Goal: Transaction & Acquisition: Purchase product/service

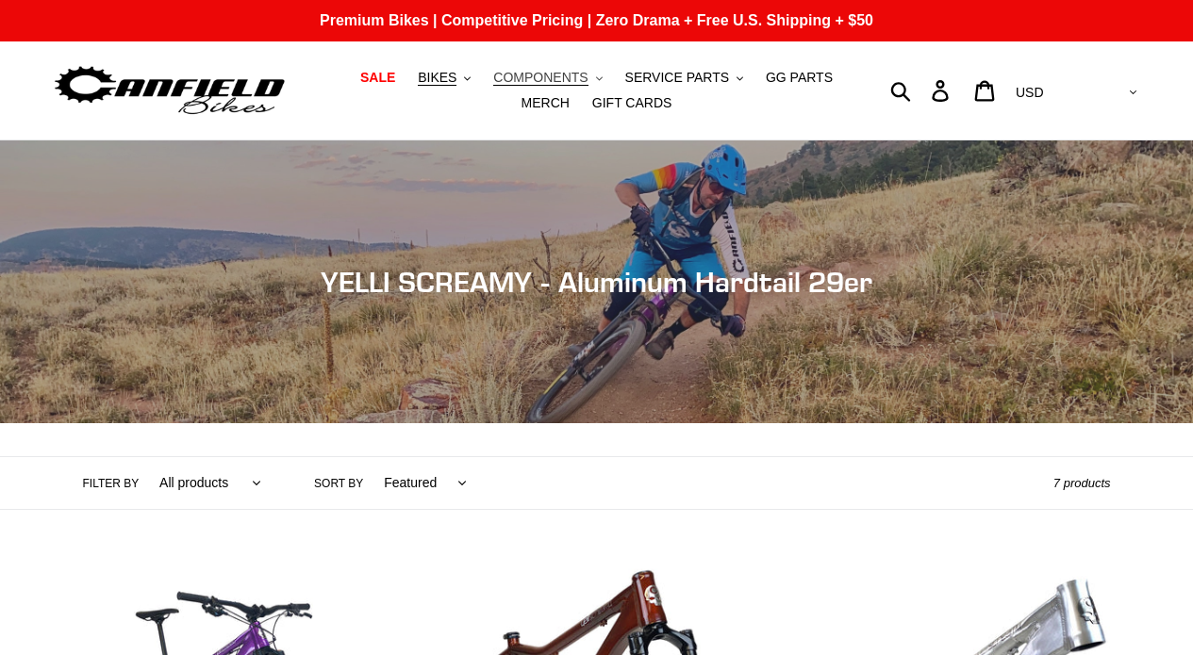
click at [534, 77] on span "COMPONENTS" at bounding box center [540, 78] width 94 height 16
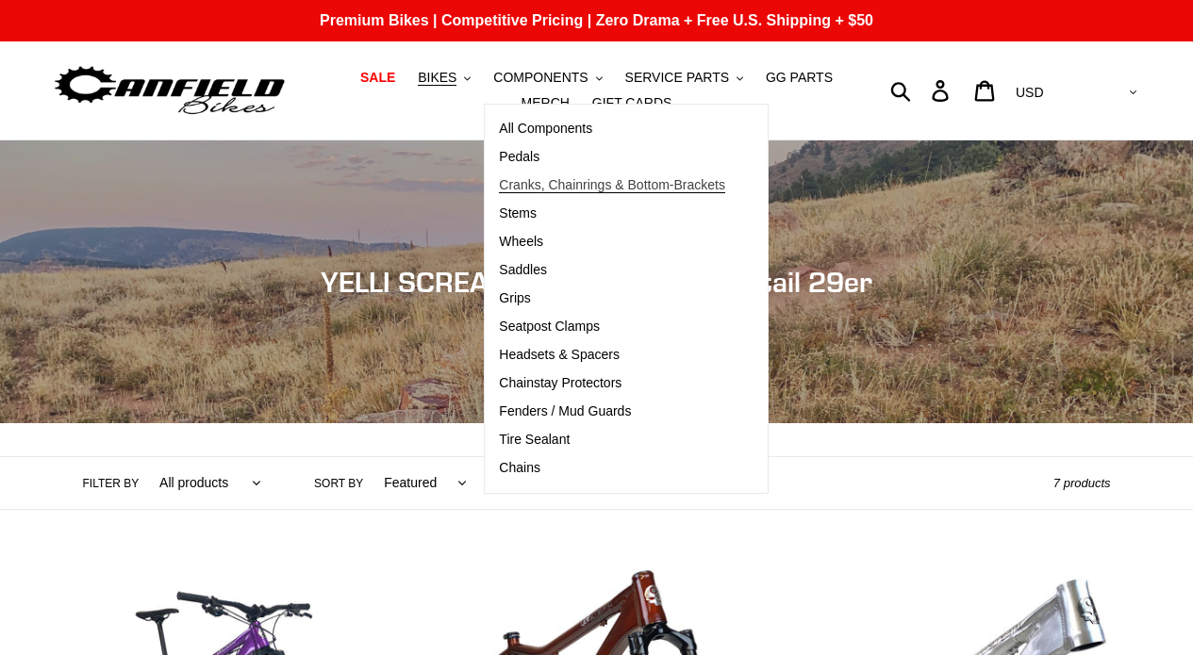
click at [583, 194] on link "Cranks, Chainrings & Bottom-Brackets" at bounding box center [612, 186] width 255 height 28
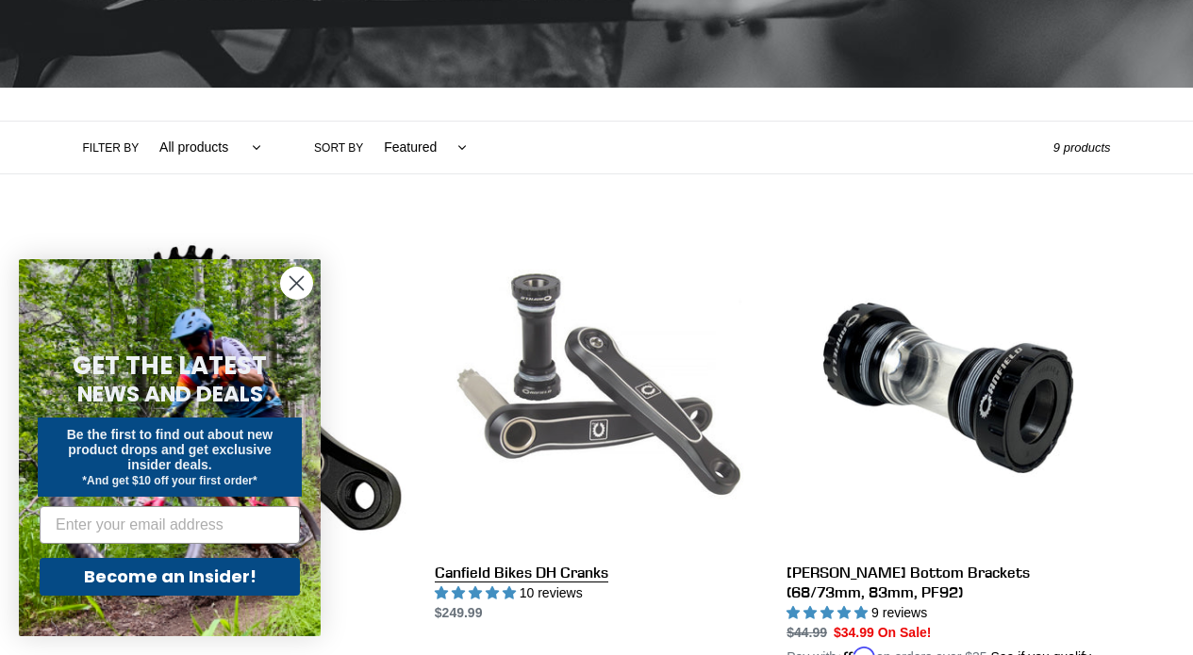
scroll to position [341, 0]
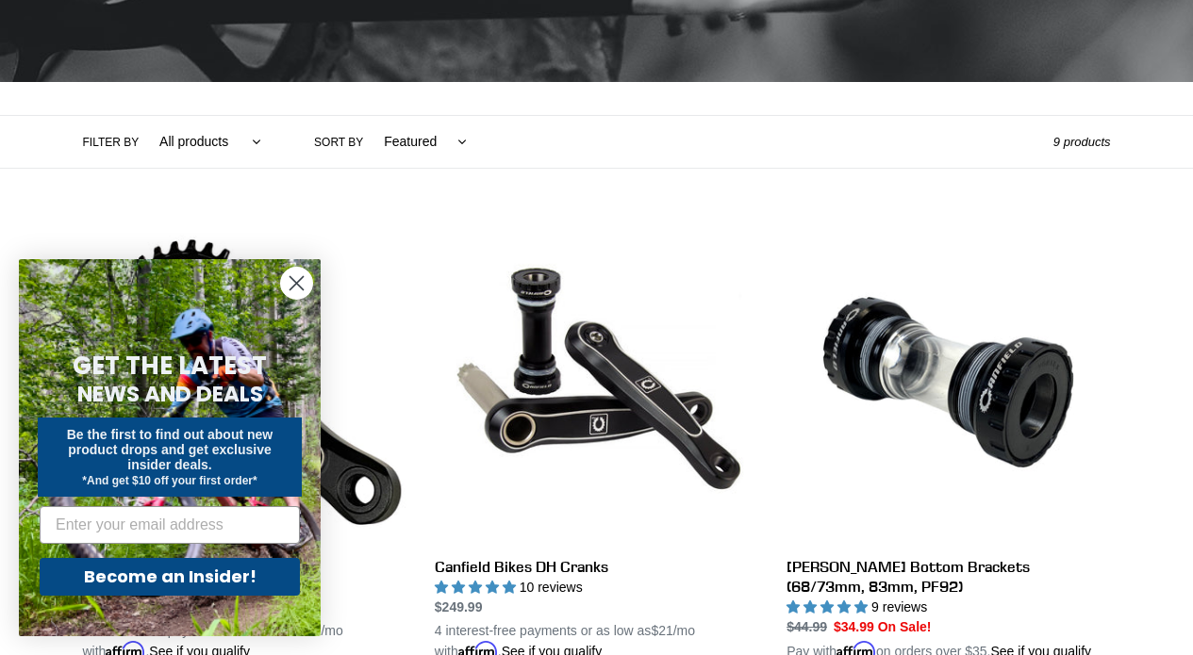
click at [300, 286] on icon "Close dialog" at bounding box center [296, 283] width 13 height 13
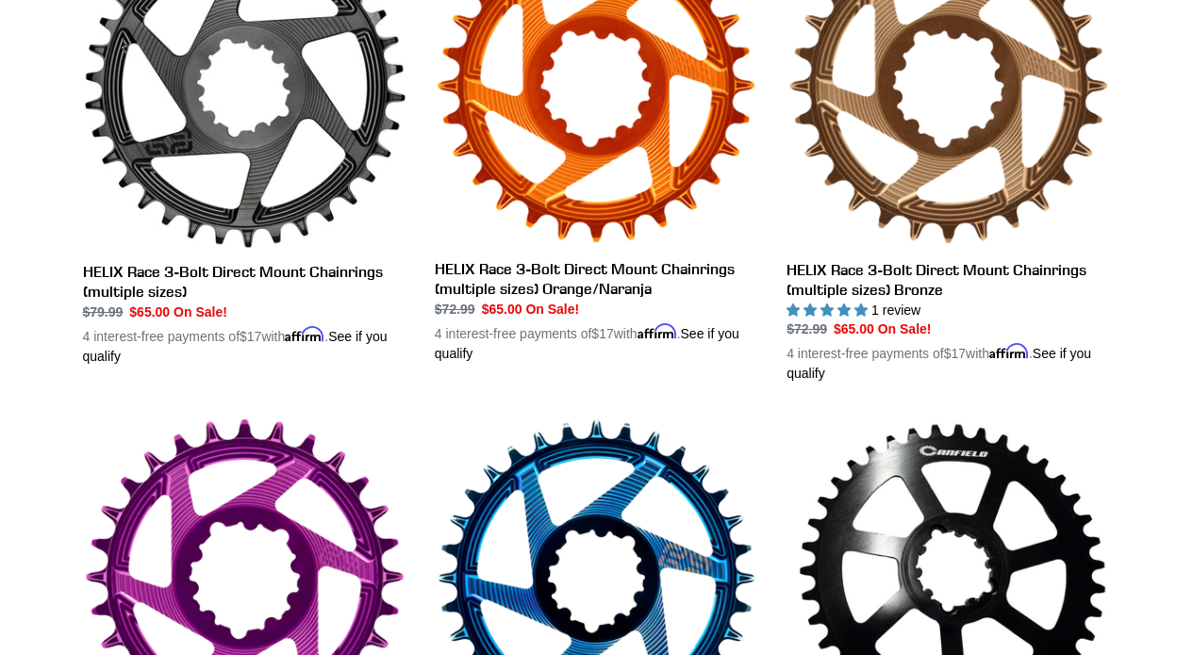
scroll to position [983, 0]
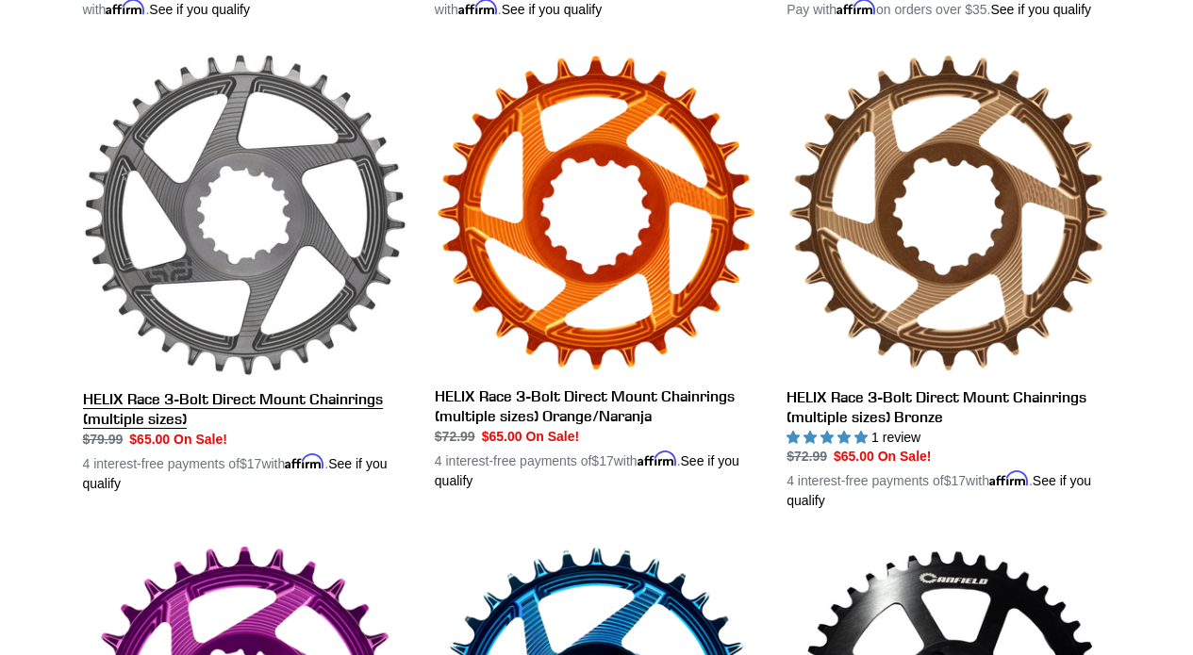
click at [274, 335] on link "HELIX Race 3-Bolt Direct Mount Chainrings (multiple sizes)" at bounding box center [244, 273] width 323 height 441
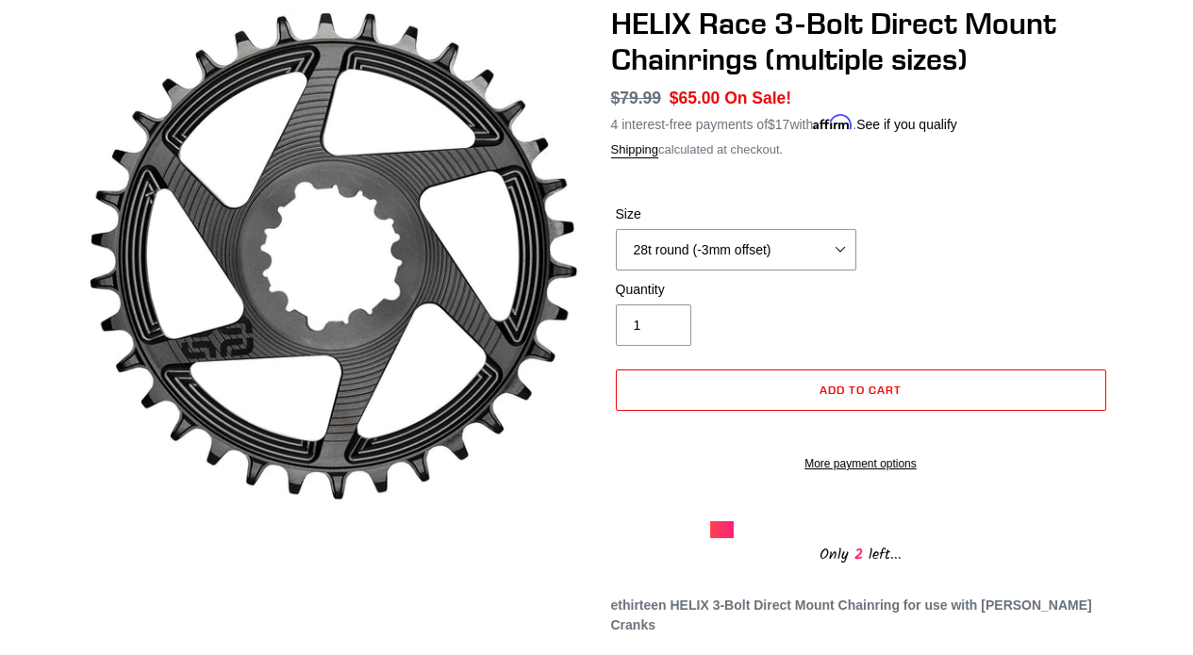
scroll to position [190, 0]
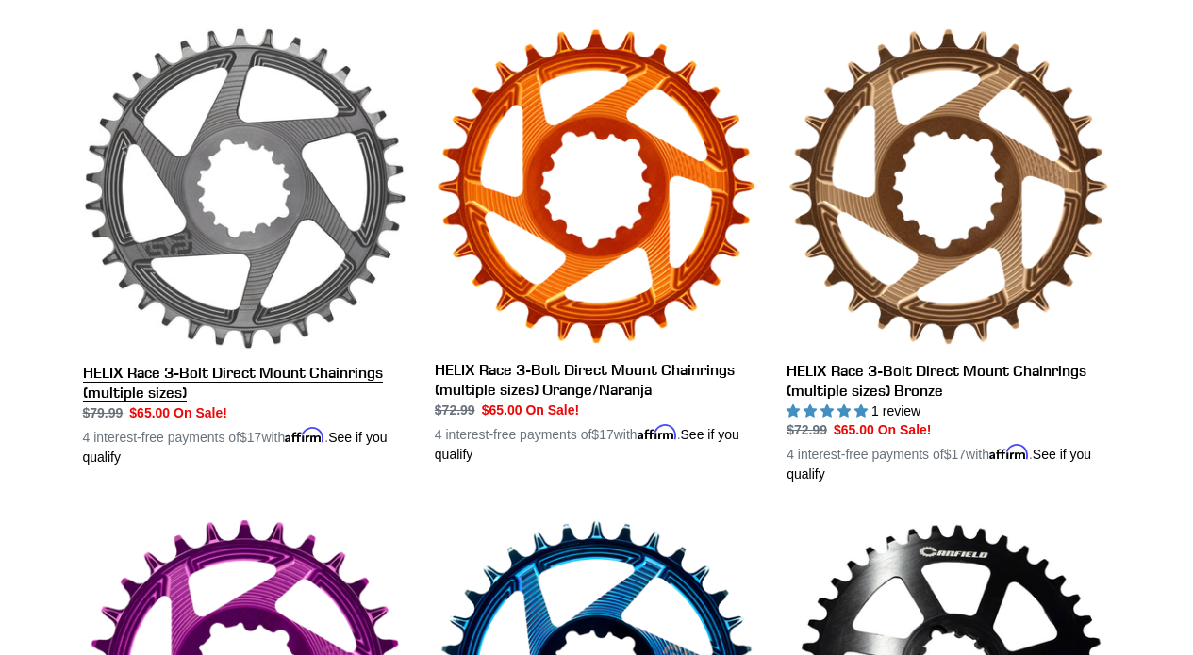
scroll to position [992, 0]
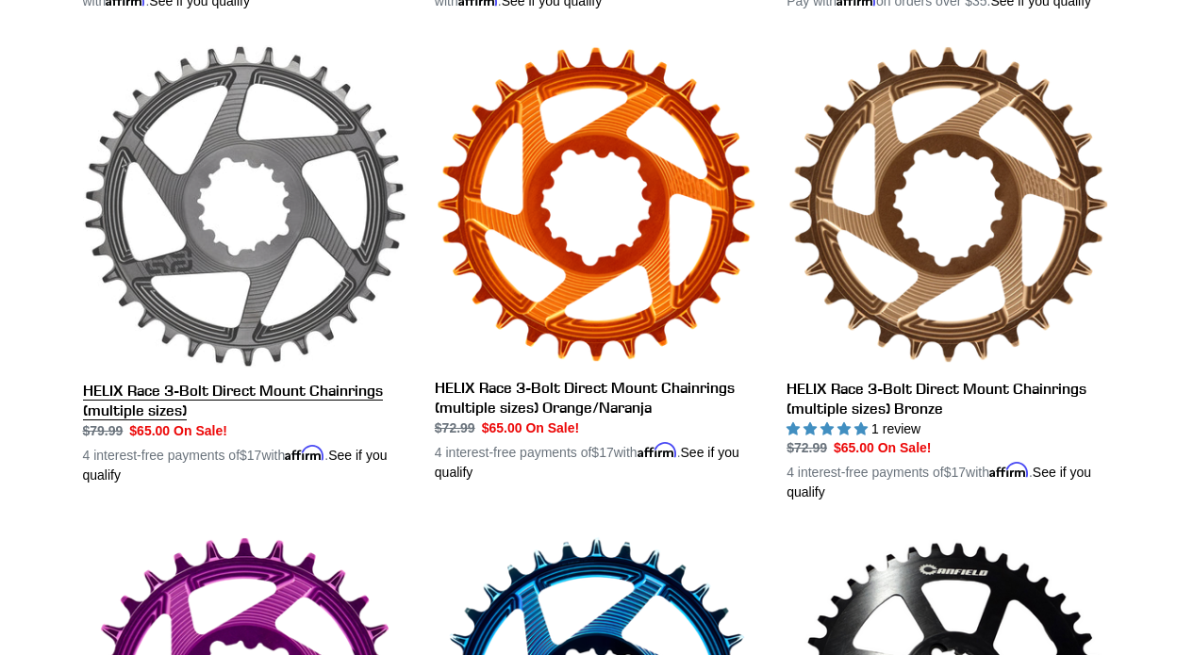
click at [341, 252] on link "HELIX Race 3-Bolt Direct Mount Chainrings (multiple sizes)" at bounding box center [244, 264] width 323 height 441
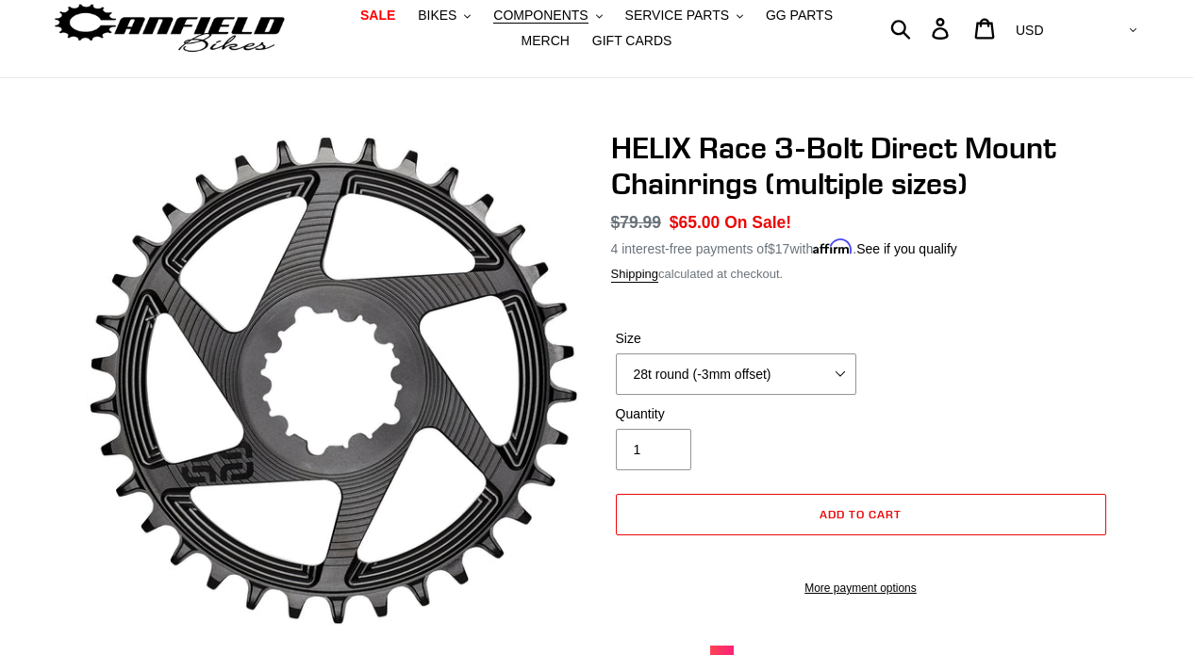
scroll to position [66, 0]
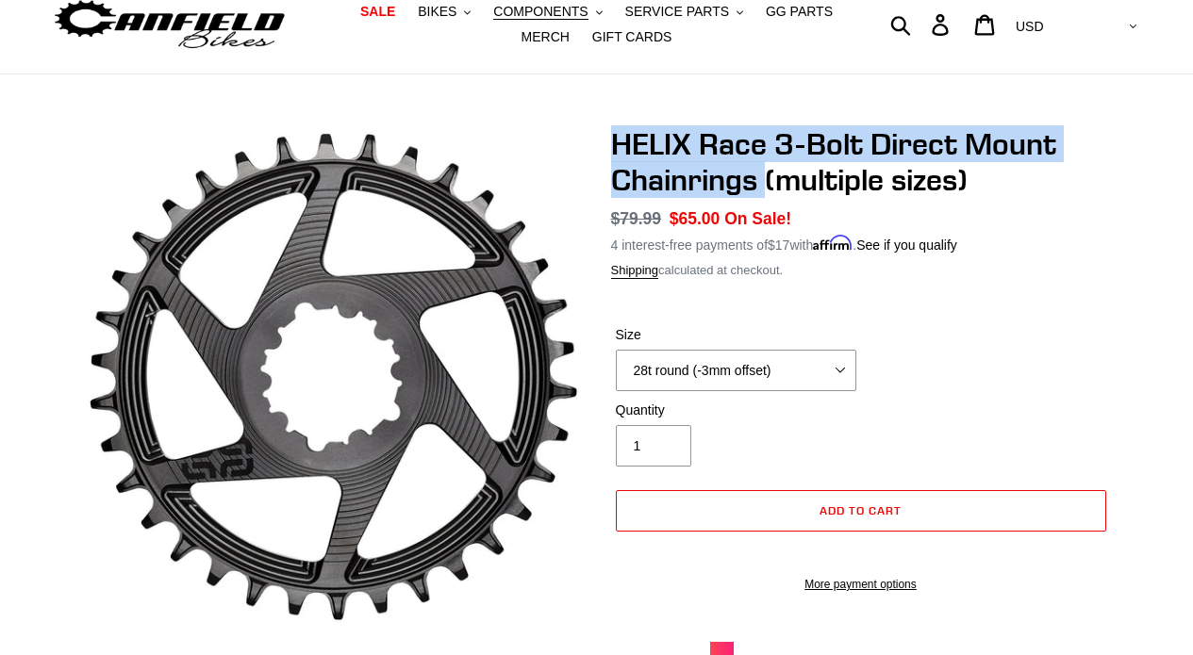
drag, startPoint x: 764, startPoint y: 174, endPoint x: 586, endPoint y: 118, distance: 186.1
copy h1 "HELIX Race 3-Bolt Direct Mount Chainrings"
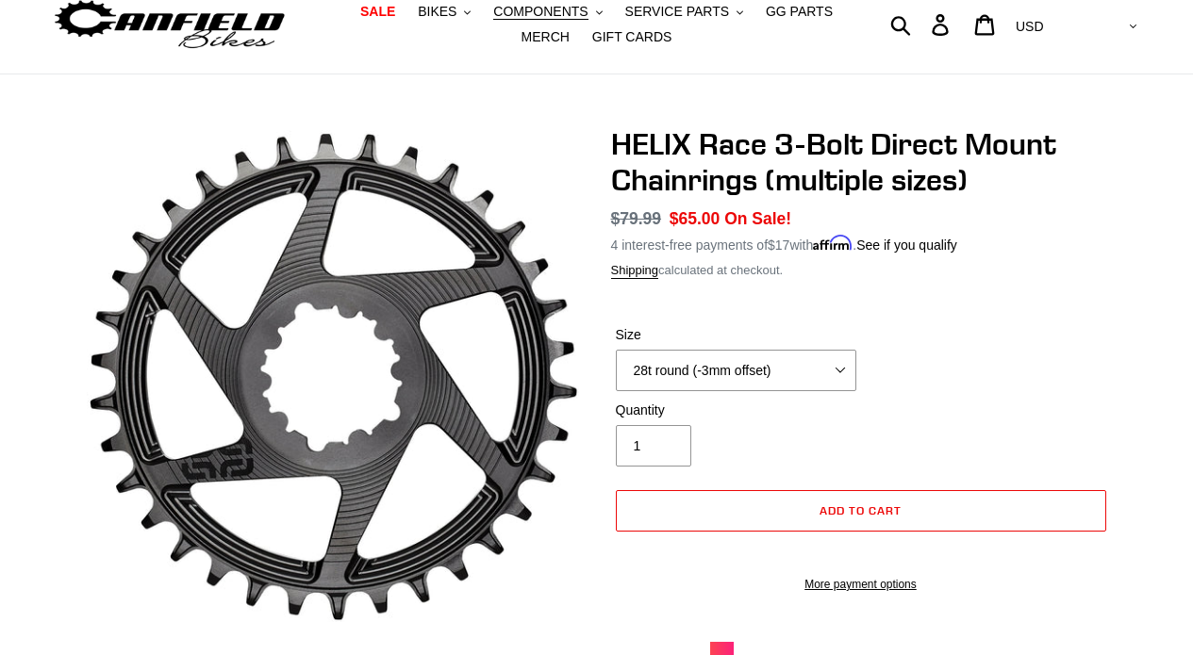
click at [995, 355] on div "Size 28t round (-3mm offset) 30t round (-3mm offset) 32t round (-3mm offset) 34…" at bounding box center [861, 362] width 500 height 75
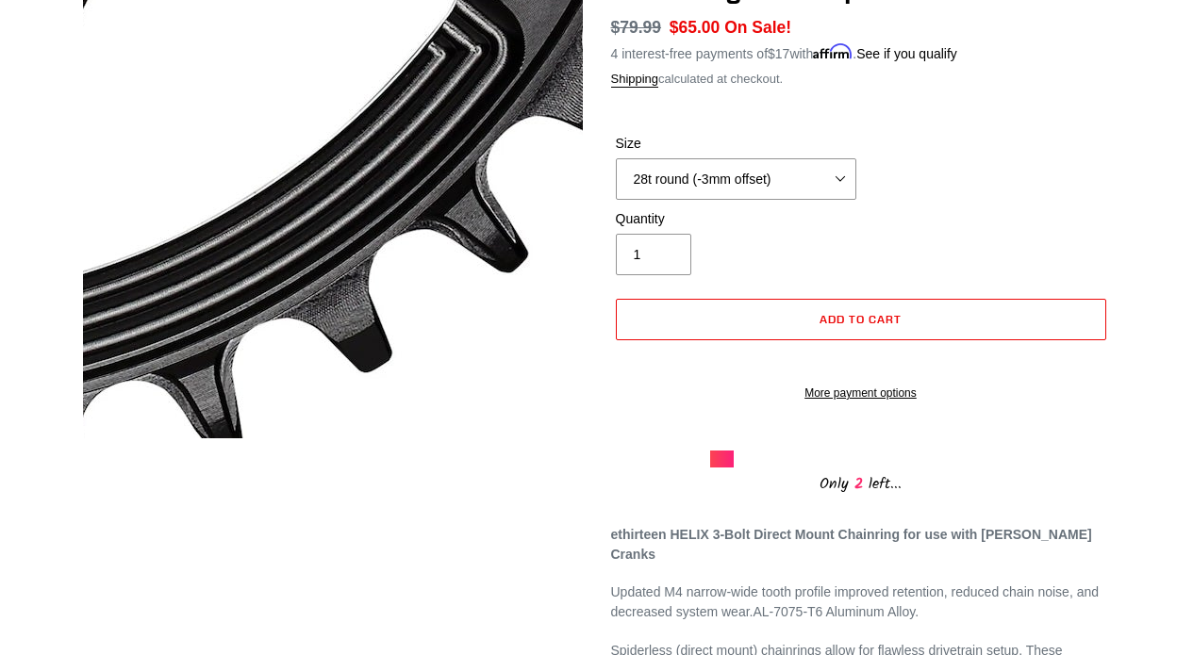
scroll to position [227, 0]
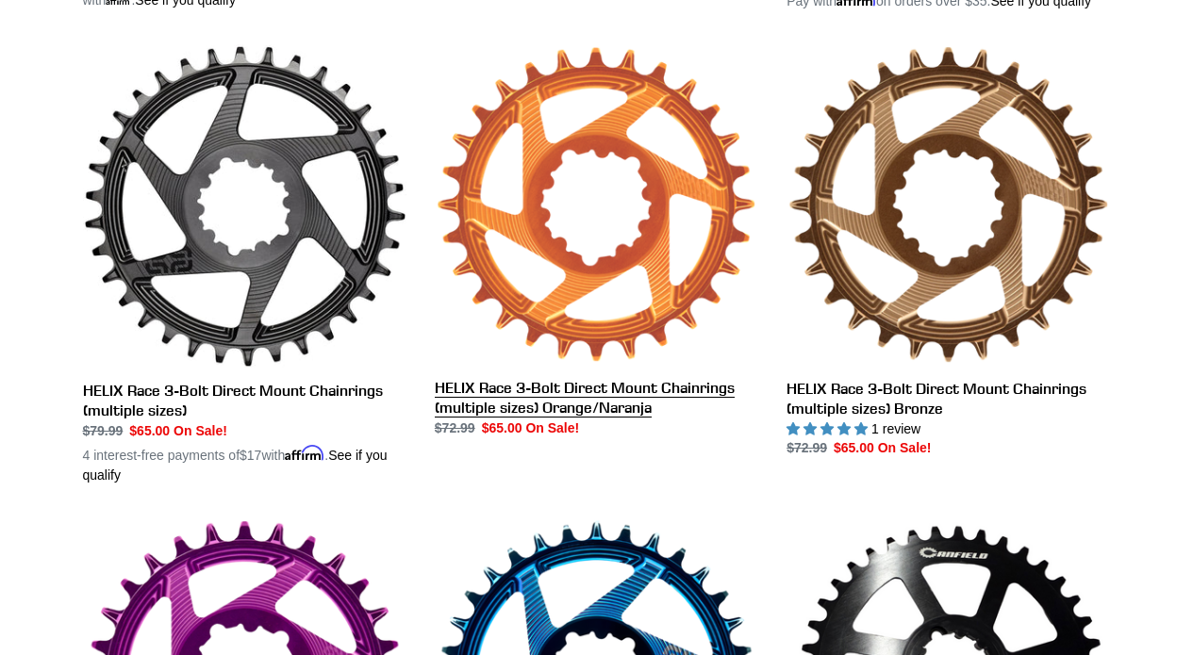
click at [620, 227] on link "HELIX Race 3-Bolt Direct Mount Chainrings (multiple sizes) Orange/Naranja" at bounding box center [596, 241] width 323 height 394
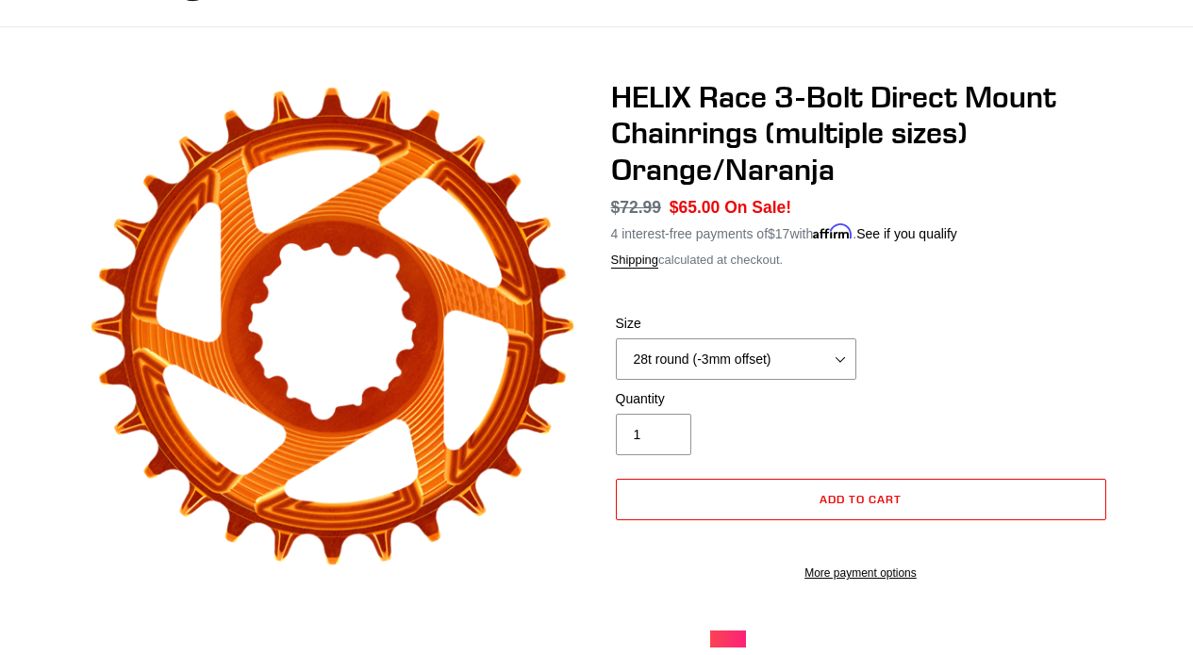
scroll to position [115, 0]
